Goal: Information Seeking & Learning: Learn about a topic

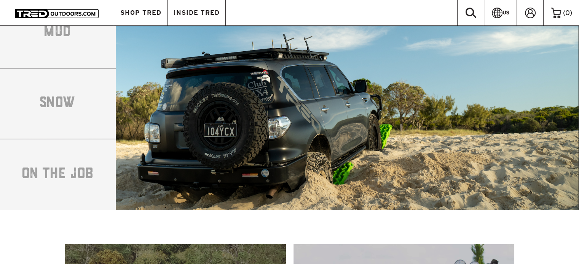
scroll to position [1231, 0]
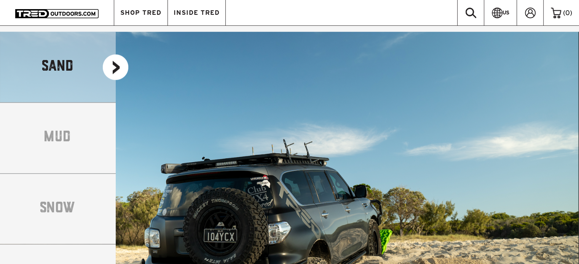
click at [53, 124] on li "MUD" at bounding box center [58, 137] width 116 height 71
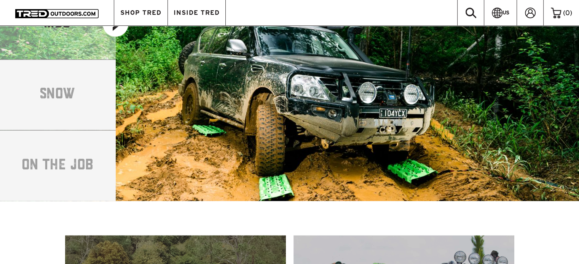
scroll to position [1193, 0]
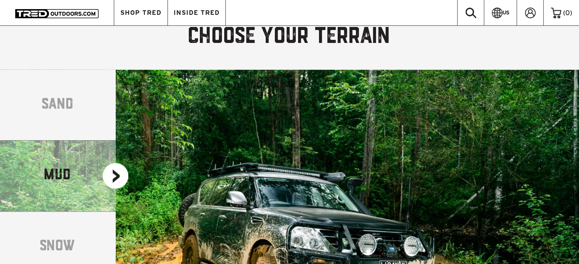
click at [54, 126] on li "SAND" at bounding box center [58, 105] width 116 height 71
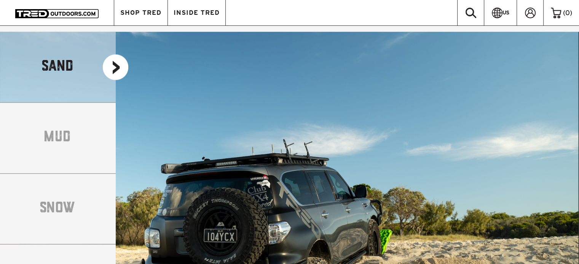
click at [65, 133] on li "MUD" at bounding box center [58, 137] width 116 height 71
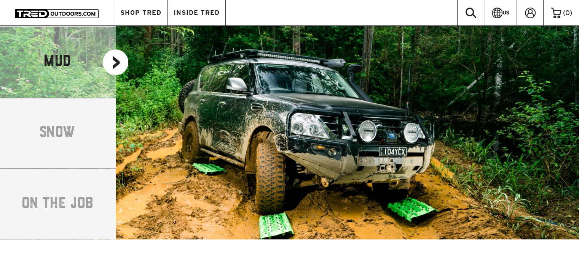
scroll to position [1307, 0]
click at [62, 113] on li "SNOW" at bounding box center [58, 132] width 116 height 71
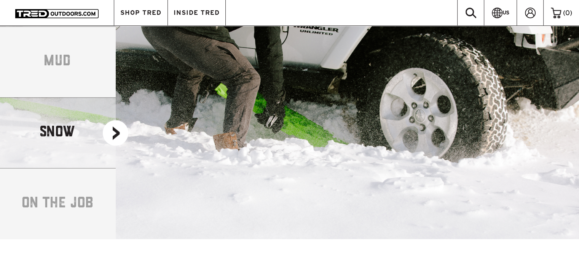
click at [57, 188] on li "ON THE JOB" at bounding box center [58, 203] width 116 height 71
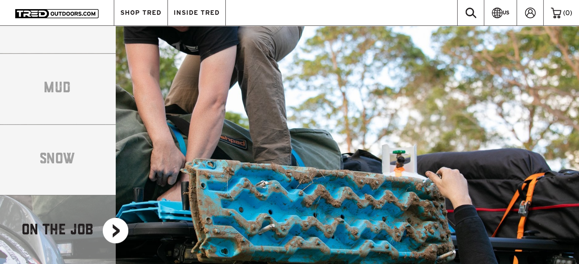
scroll to position [1269, 0]
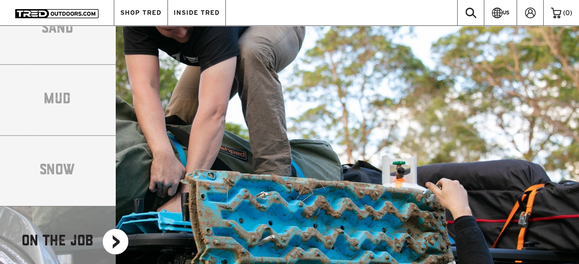
click at [66, 157] on li "SNOW" at bounding box center [58, 170] width 116 height 71
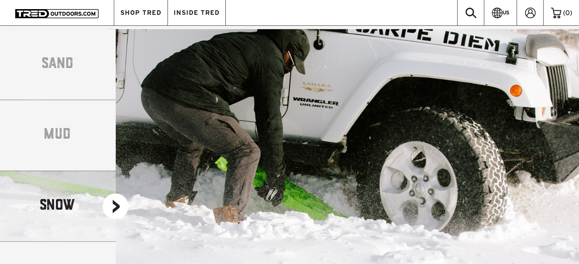
scroll to position [1193, 0]
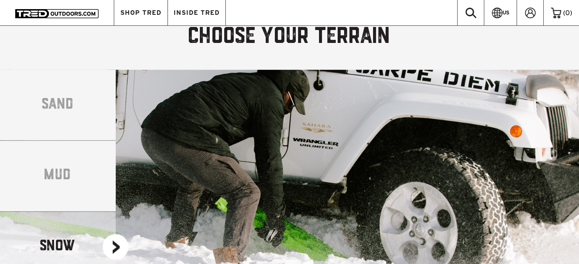
click at [66, 157] on li "MUD" at bounding box center [58, 175] width 116 height 71
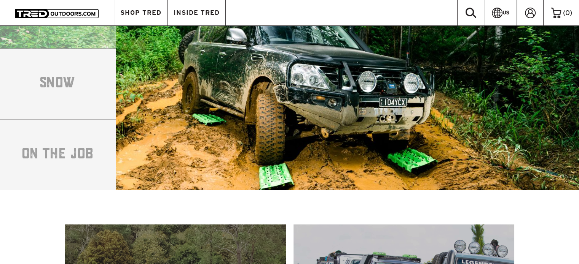
scroll to position [1459, 0]
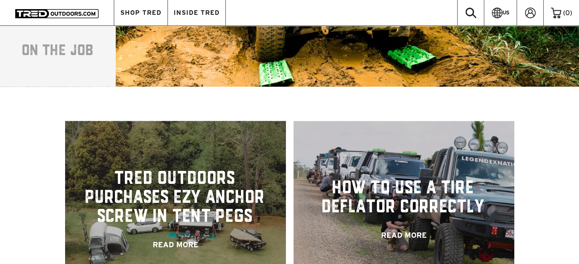
click at [161, 194] on link at bounding box center [175, 209] width 221 height 176
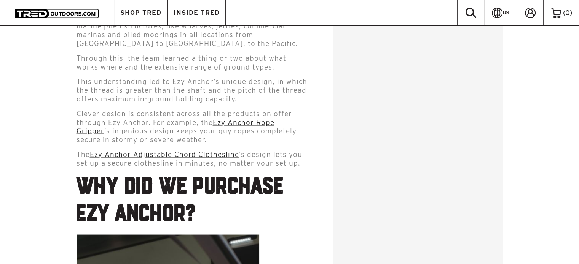
scroll to position [1636, 0]
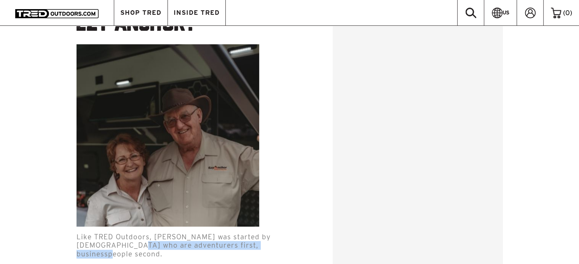
drag, startPoint x: 85, startPoint y: 234, endPoint x: 231, endPoint y: 240, distance: 145.9
click at [231, 240] on p "Like TRED Outdoors, Ezy Anchor was started by Aussies who are adventurers first…" at bounding box center [192, 249] width 233 height 32
click at [234, 237] on p "Like TRED Outdoors, Ezy Anchor was started by Aussies who are adventurers first…" at bounding box center [192, 249] width 233 height 32
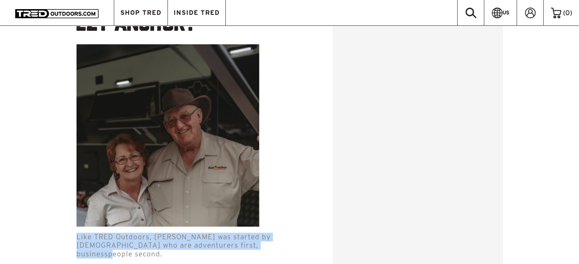
drag, startPoint x: 228, startPoint y: 236, endPoint x: 70, endPoint y: 226, distance: 158.2
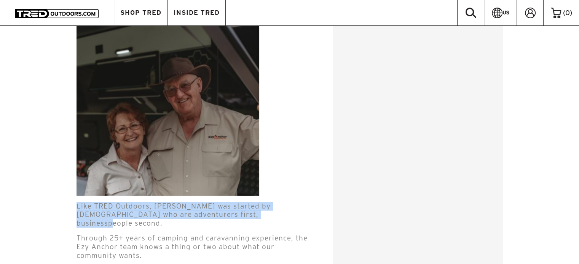
scroll to position [1712, 0]
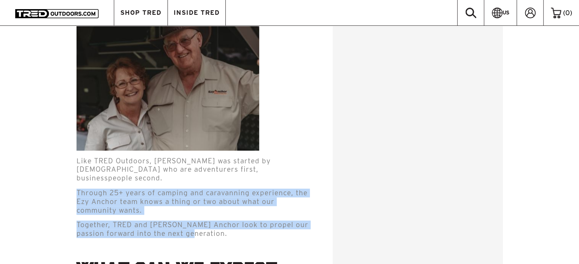
drag, startPoint x: 76, startPoint y: 172, endPoint x: 207, endPoint y: 221, distance: 139.2
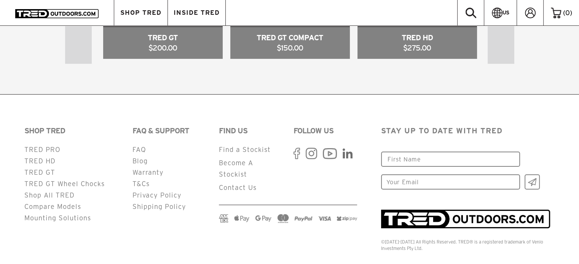
scroll to position [2453, 0]
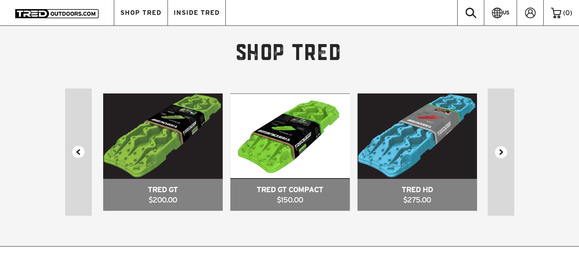
click at [502, 132] on button "Next" at bounding box center [500, 153] width 27 height 128
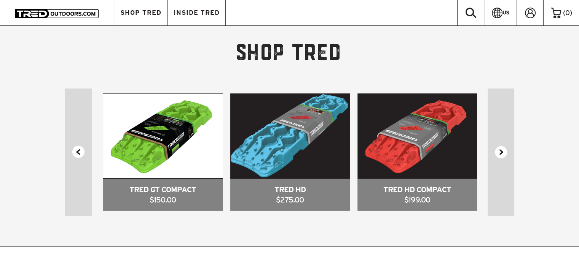
click at [498, 134] on button "Next" at bounding box center [500, 153] width 27 height 128
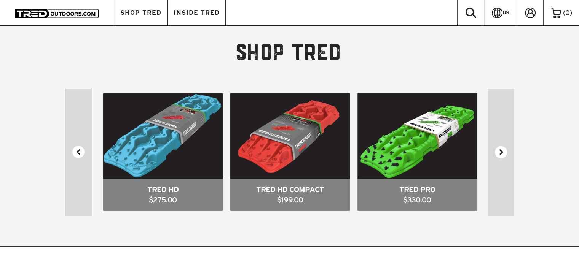
click at [498, 141] on button "Next" at bounding box center [500, 153] width 27 height 128
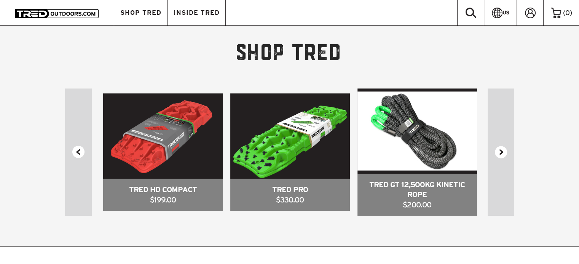
click at [498, 141] on button "Next" at bounding box center [500, 153] width 27 height 128
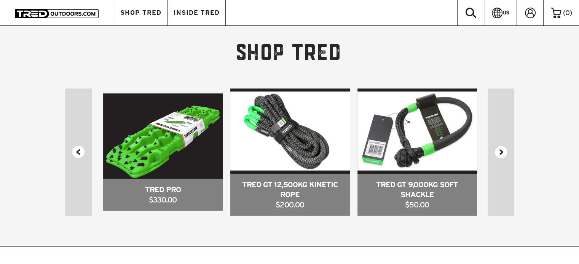
click at [498, 141] on button "Next" at bounding box center [500, 153] width 27 height 128
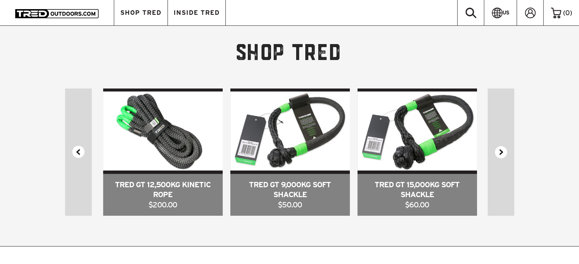
click at [498, 140] on button "Next" at bounding box center [500, 153] width 27 height 128
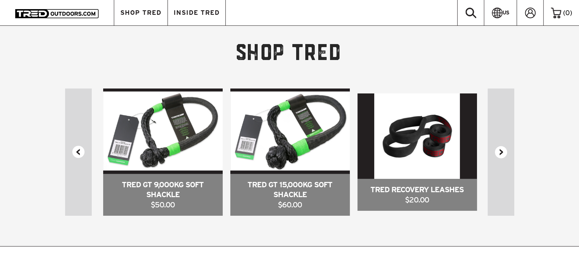
click at [498, 140] on button "Next" at bounding box center [500, 153] width 27 height 128
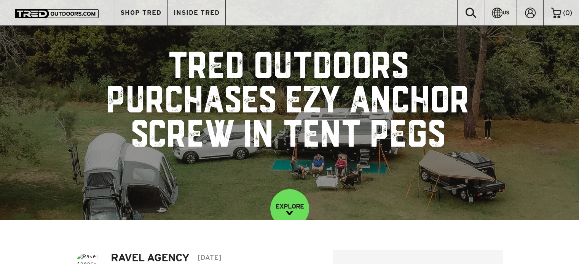
scroll to position [0, 0]
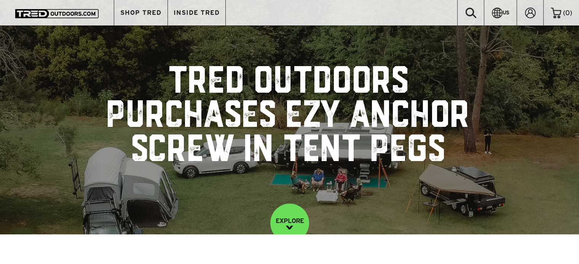
click at [43, 16] on img at bounding box center [56, 13] width 83 height 9
